Goal: Task Accomplishment & Management: Use online tool/utility

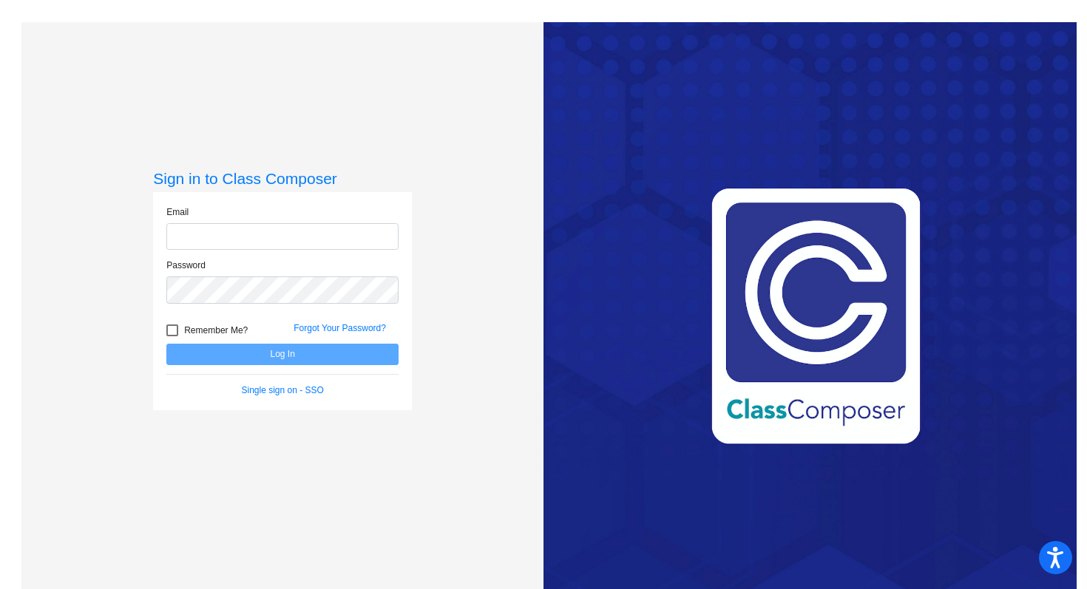
type input "huddle.haylie@pcr3schools.org"
click at [265, 361] on button "Log In" at bounding box center [282, 354] width 232 height 21
